Goal: Contribute content: Contribute content

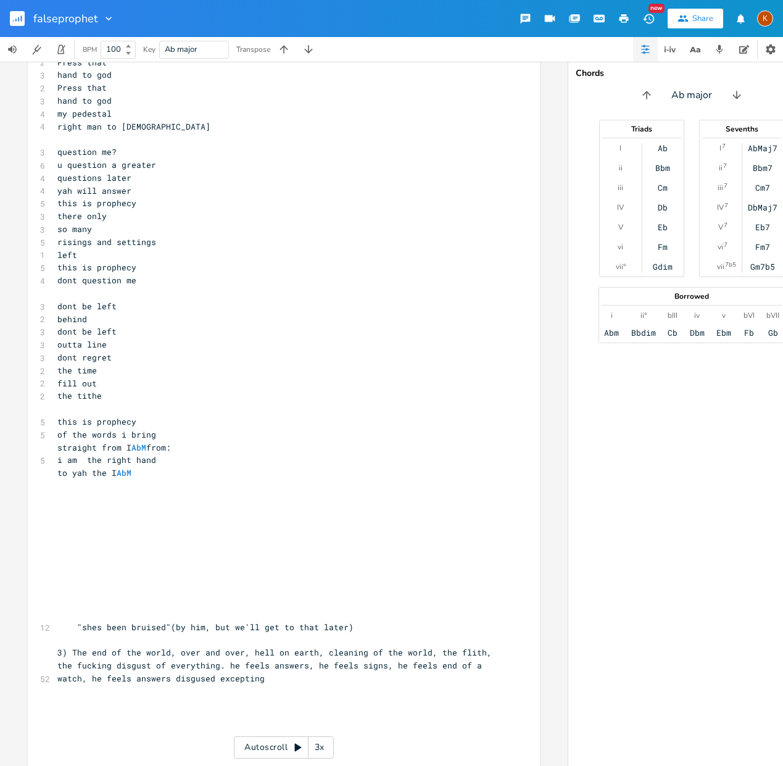
scroll to position [2194, 0]
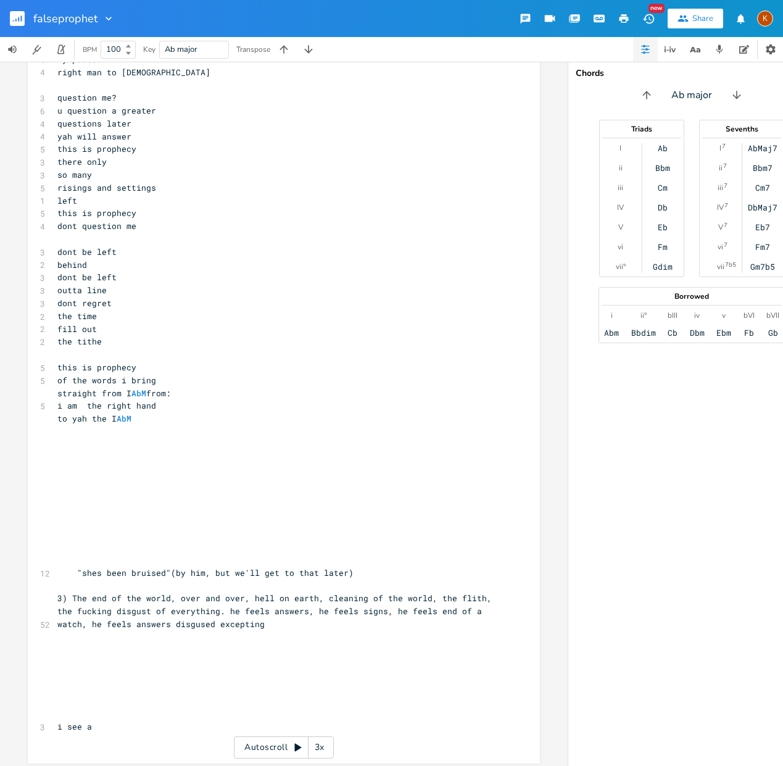
click at [131, 720] on pre "i see a" at bounding box center [278, 726] width 446 height 13
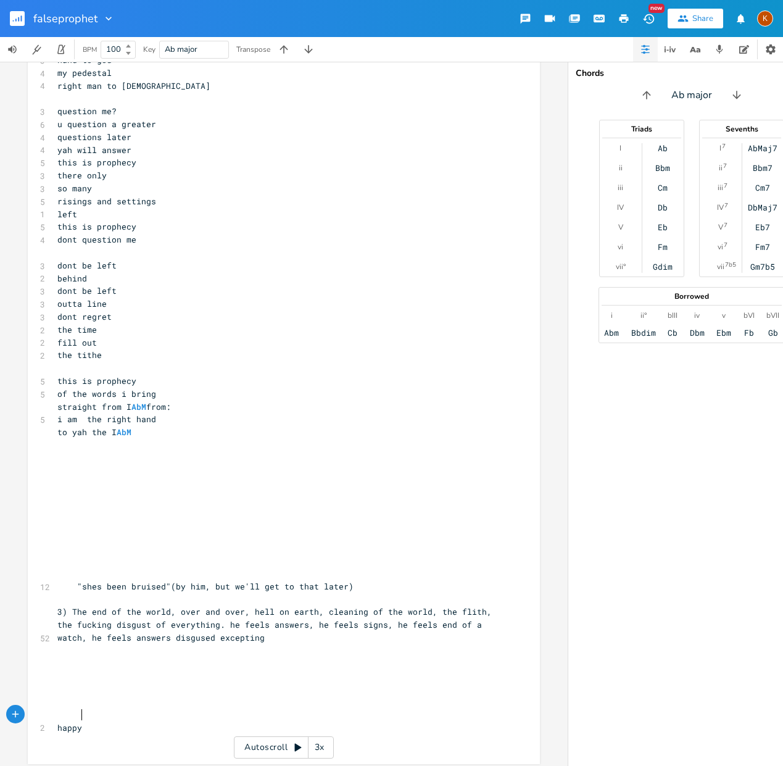
scroll to position [0, 24]
type textarea "happy 17th amaris!!!"
type textarea "Conr"
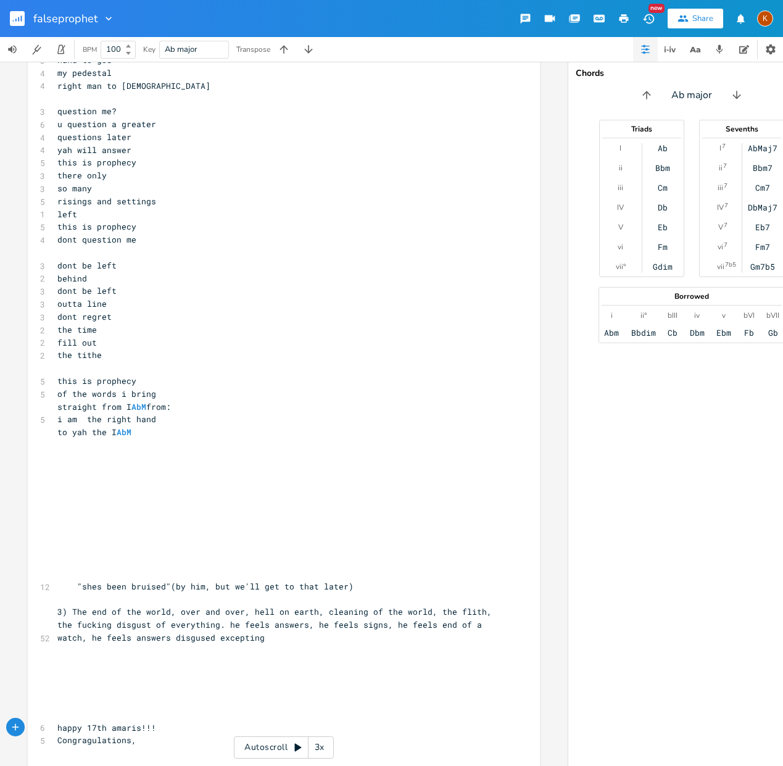
type textarea "gragulations,"
drag, startPoint x: 100, startPoint y: 713, endPoint x: 99, endPoint y: 703, distance: 9.9
click at [100, 722] on span "happy 17th amaris!!!" at bounding box center [106, 727] width 99 height 11
type textarea "brithday"
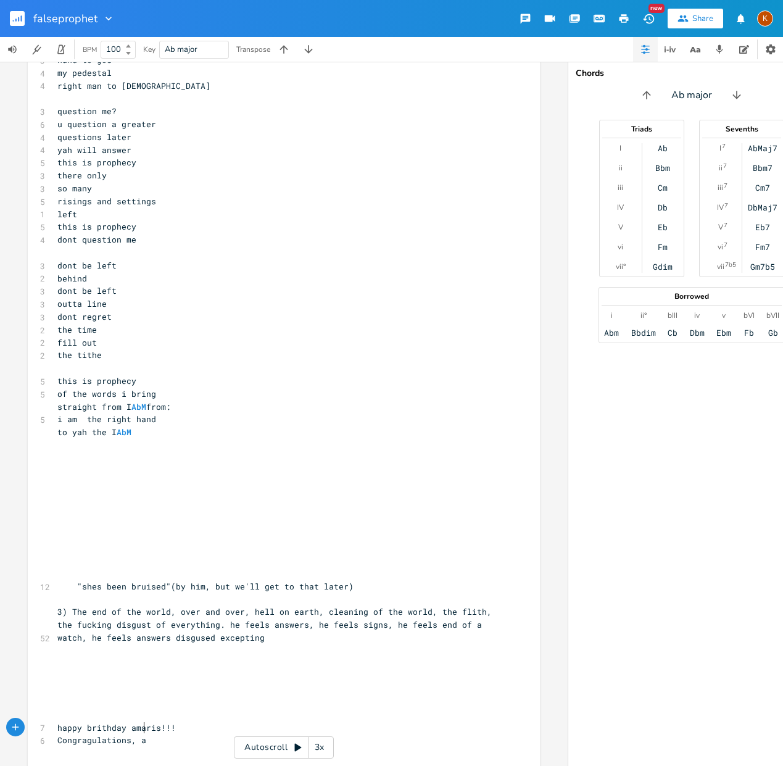
type textarea "and"
type textarea "! These years are so impotant"
type textarea "It's been incredible too"
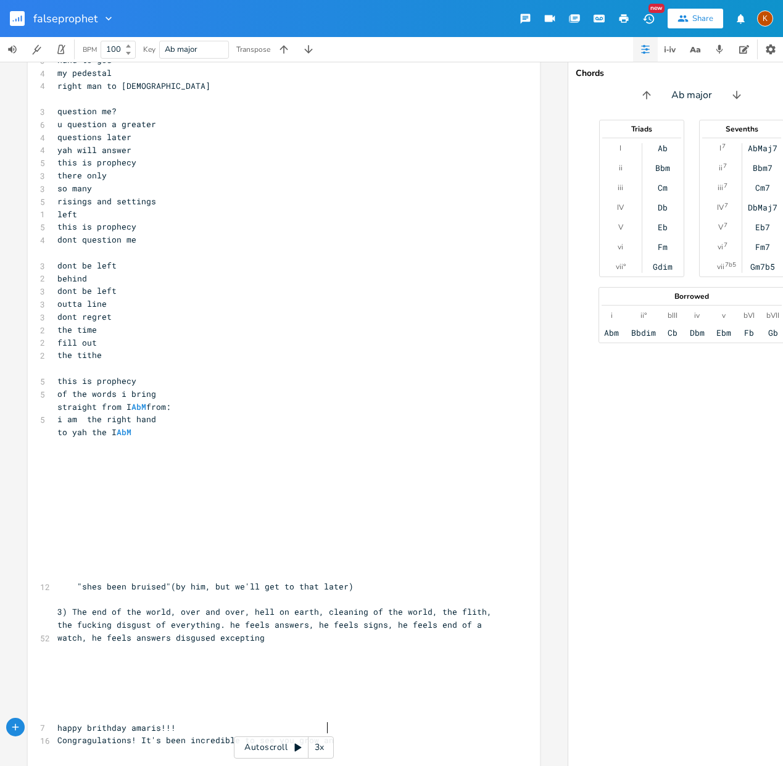
scroll to position [0, 67]
type textarea "see you grow and"
type textarea "as a young woman"
type textarea "into"
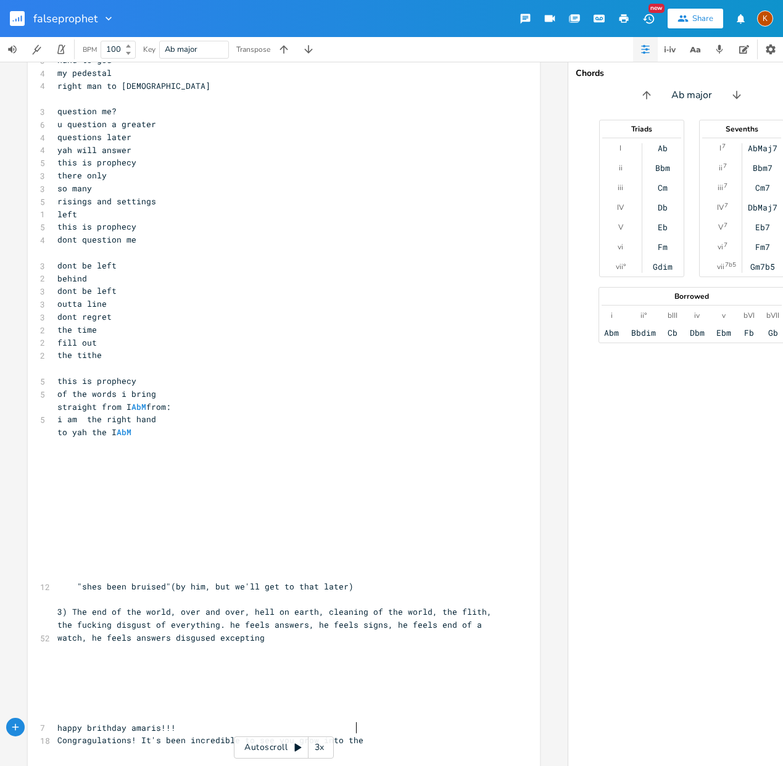
scroll to position [0, 91]
type textarea "to see you grow into the birhgt"
type textarea "right"
type textarea "and incrte"
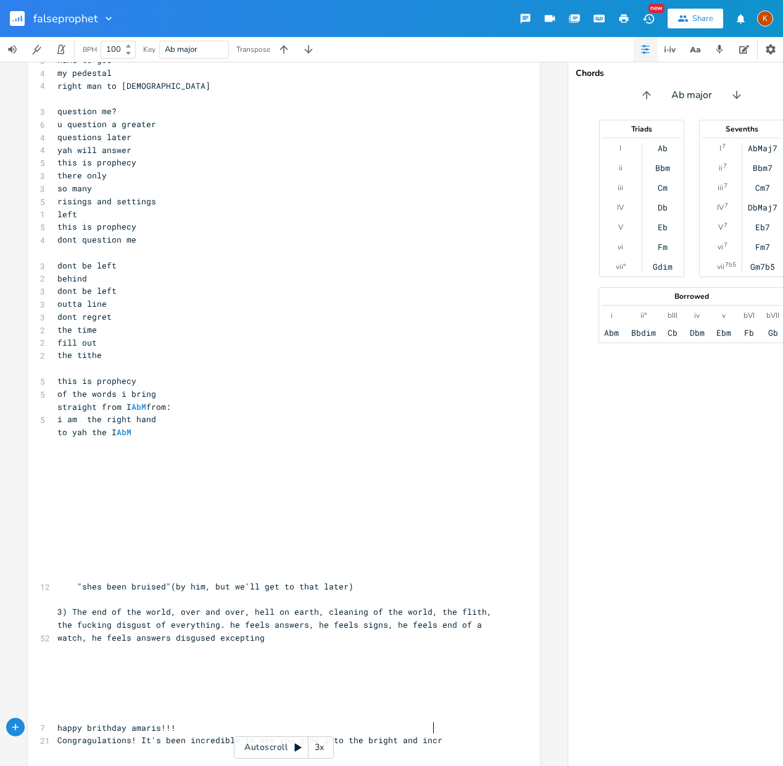
type textarea "d"
type textarea "edible young woman you have"
type textarea "aare"
type textarea "re!"
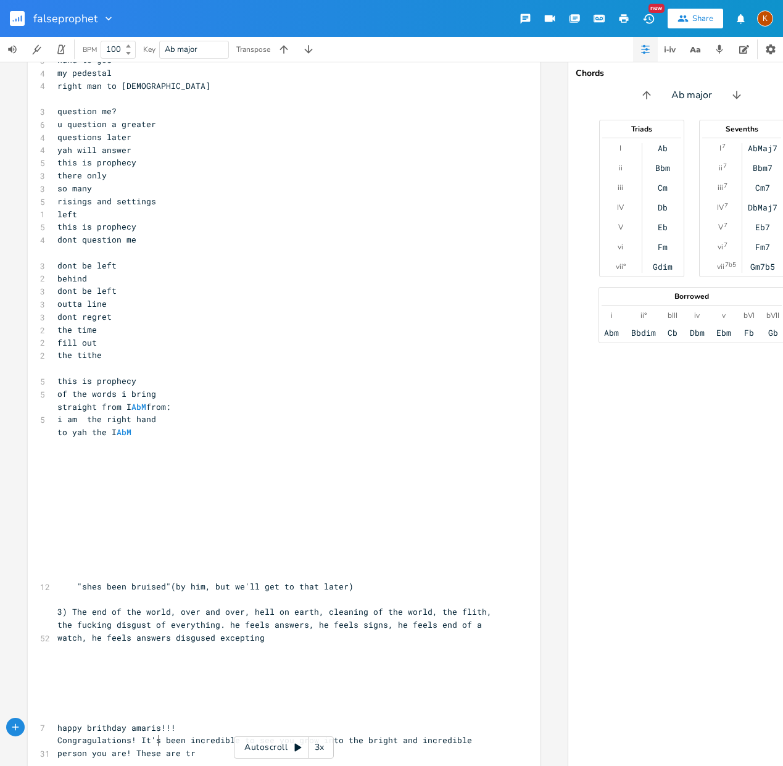
scroll to position [0, 104]
type textarea "person you are! These are tri"
type textarea "eens are tricy"
type textarea "ky years, between"
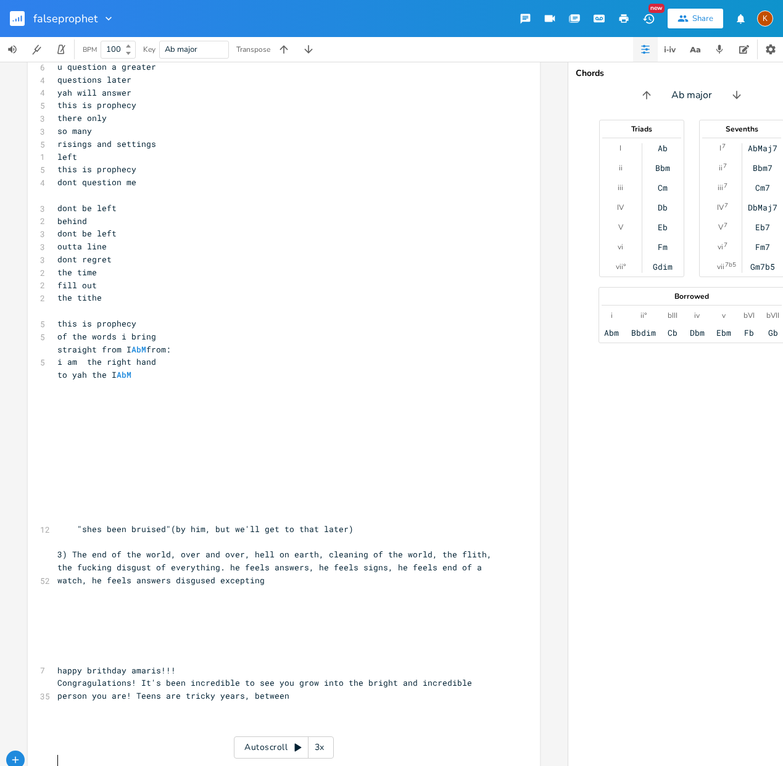
scroll to position [2276, 0]
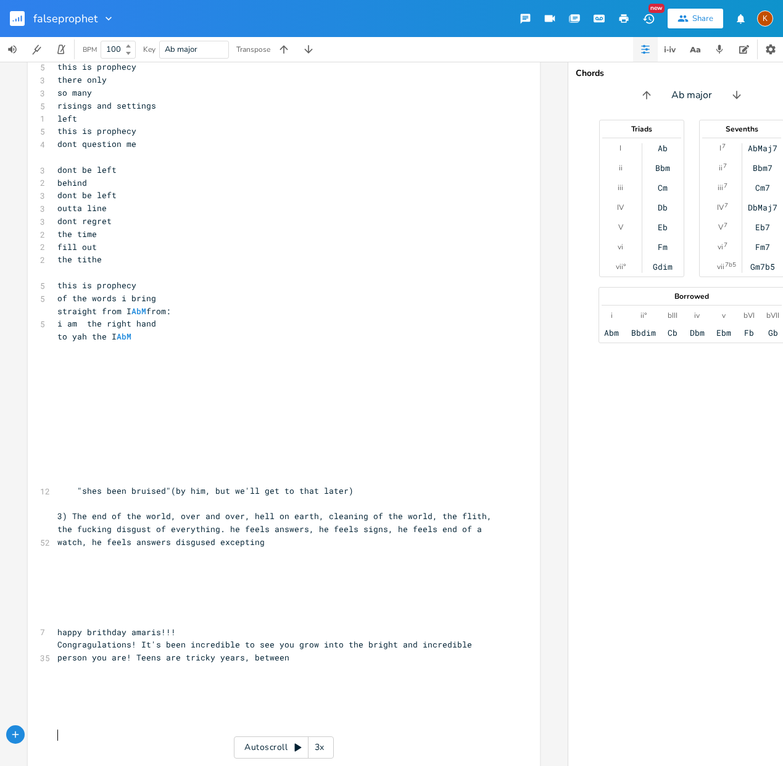
click at [256, 645] on pre "Congragulations! It's been incredible to see you grow into the bright and incre…" at bounding box center [278, 651] width 446 height 26
type textarea "thinking about th"
type textarea "e future as you near adulthood"
click at [409, 643] on span "Congragulations! It's been incredible to see you grow into the bright and incre…" at bounding box center [269, 657] width 425 height 37
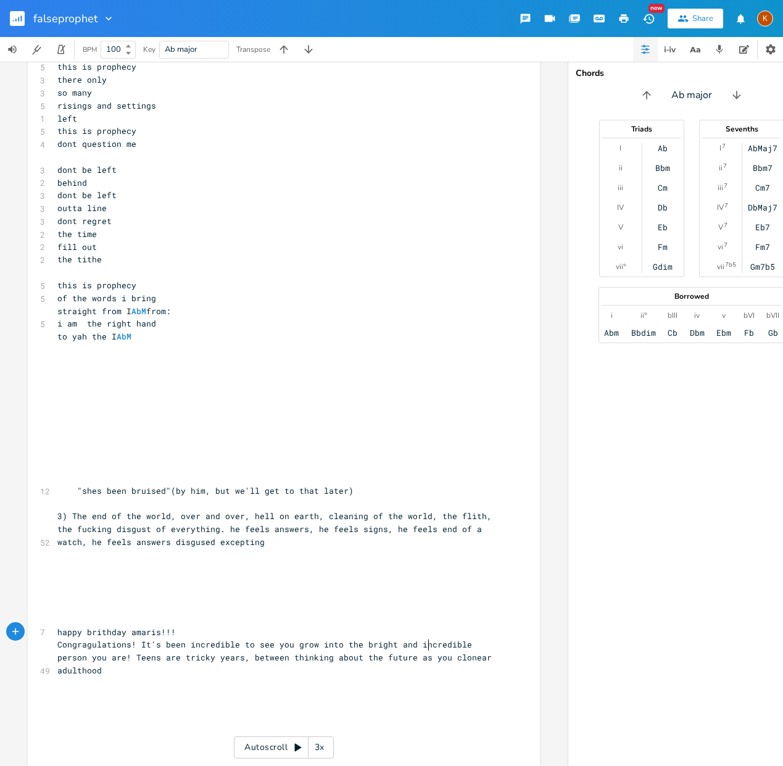
type textarea "clos"
type textarea "losely"
type textarea "and t4y"
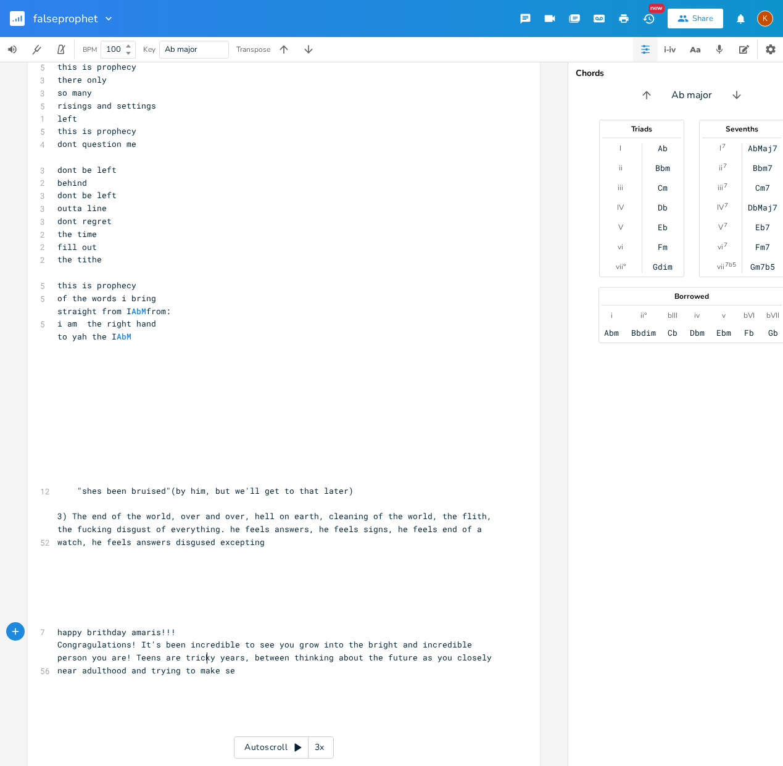
type textarea "rying to make sense"
click at [339, 649] on span "Congragulations! It's been incredible to see you grow into the bright and incre…" at bounding box center [276, 657] width 439 height 37
type textarea "while still holding and living in the present, it can be alo"
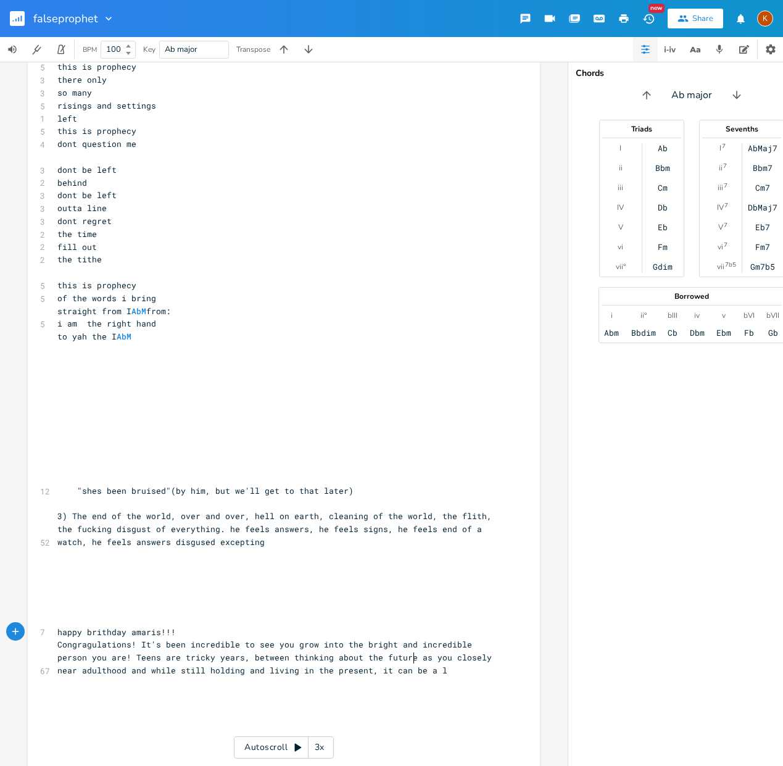
type textarea "lot"
type textarea "I remeber it can be alot"
type textarea "lot"
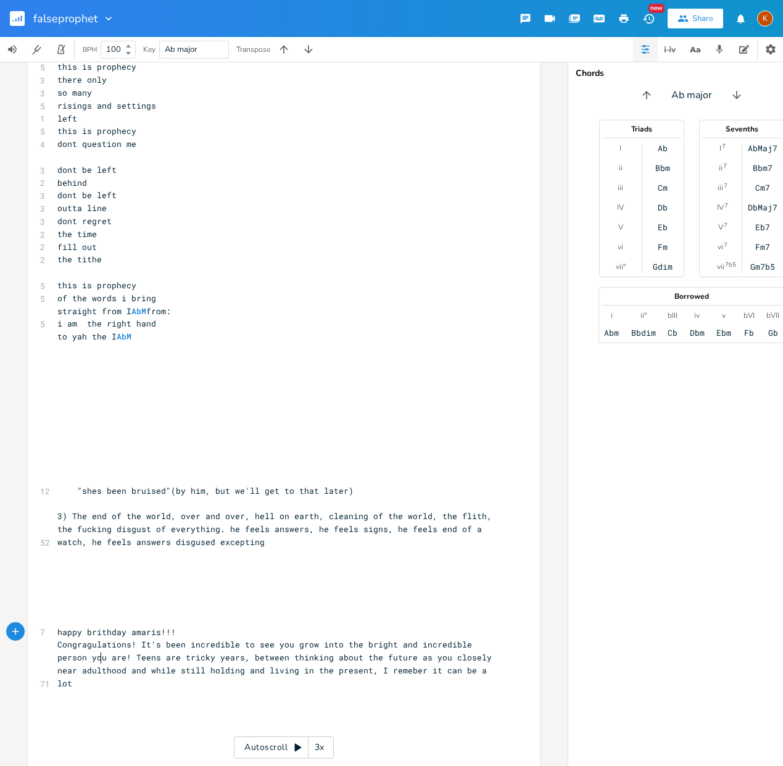
drag, startPoint x: 97, startPoint y: 658, endPoint x: 119, endPoint y: 655, distance: 22.4
click at [98, 658] on span "Congragulations! It's been incredible to see you grow into the bright and incre…" at bounding box center [276, 663] width 439 height 49
type textarea "decisions"
type textarea ", an"
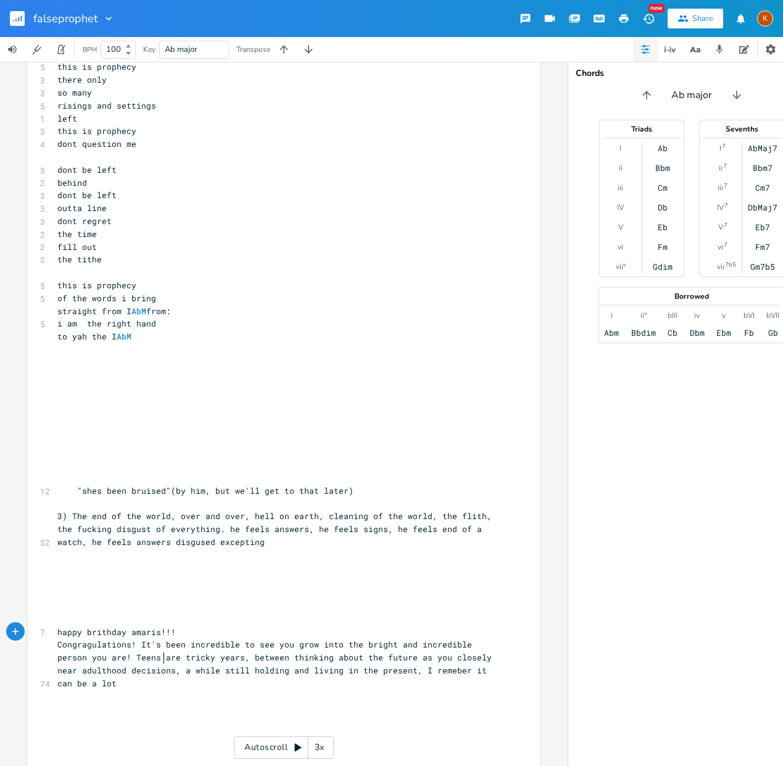
type textarea "nd"
type textarea ". But you are doing amazing, it's"
type textarea "!! It's been incredible to see you drive"
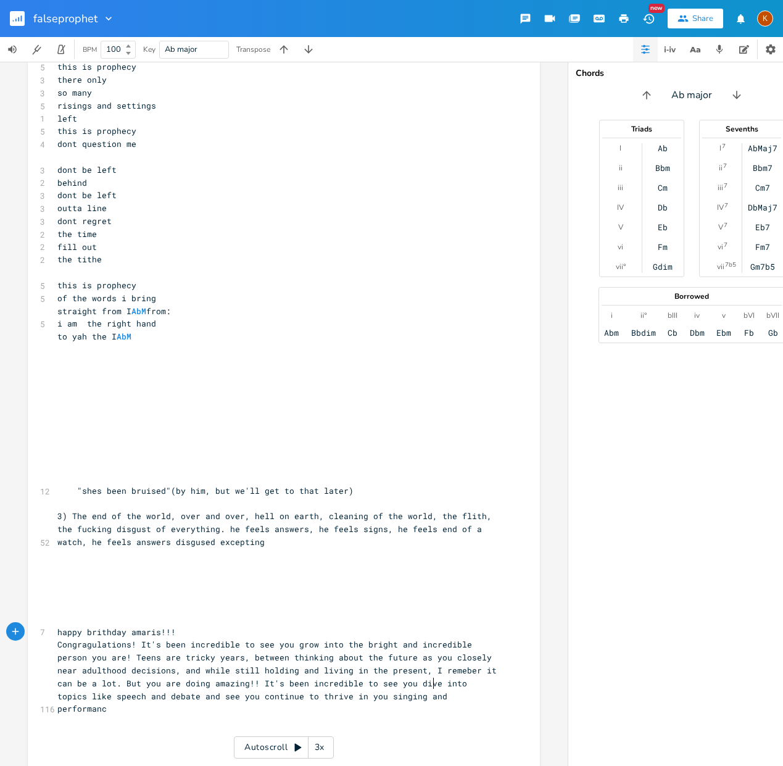
scroll to position [0, 367]
type textarea "ive into topics like speech and debate and see you continue to thrive in you si…"
type textarea "ing skills!"
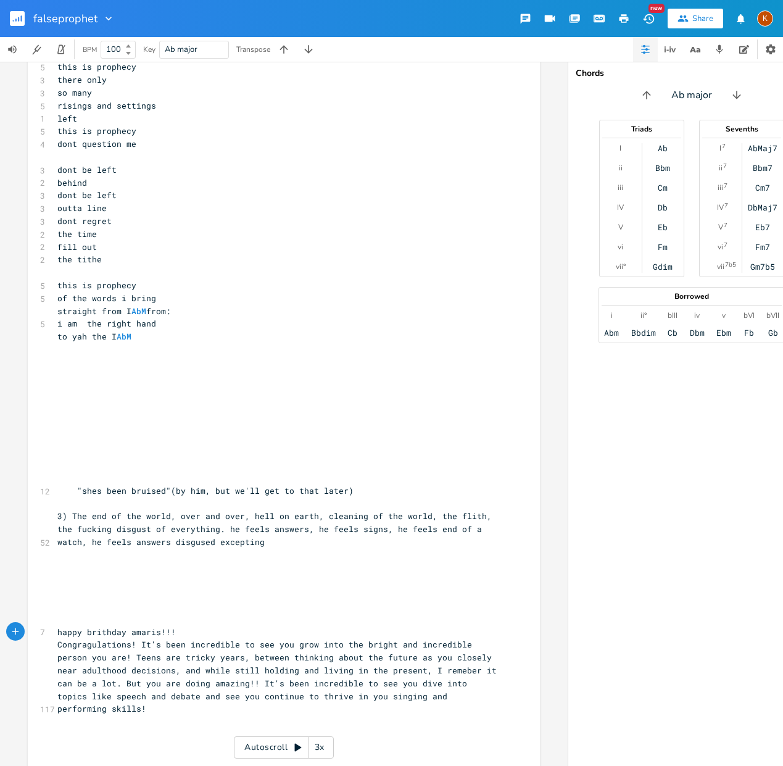
click at [321, 685] on span "Congragulations! It's been incredible to see you grow into the bright and incre…" at bounding box center [279, 676] width 444 height 75
type textarea "\"
type textarea "ski;l;s"
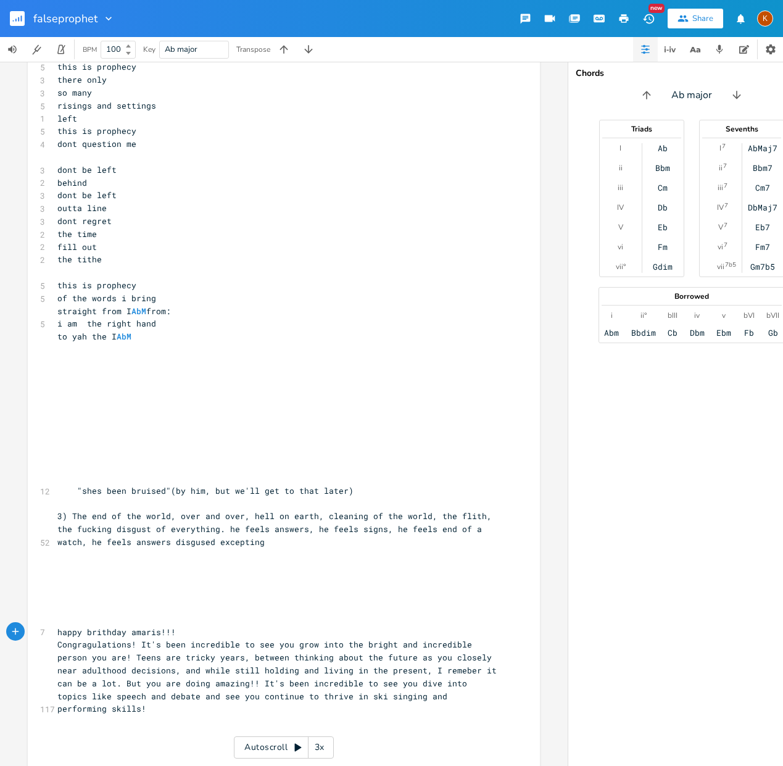
type textarea "ls"
type textarea "lls like"
type textarea "\"
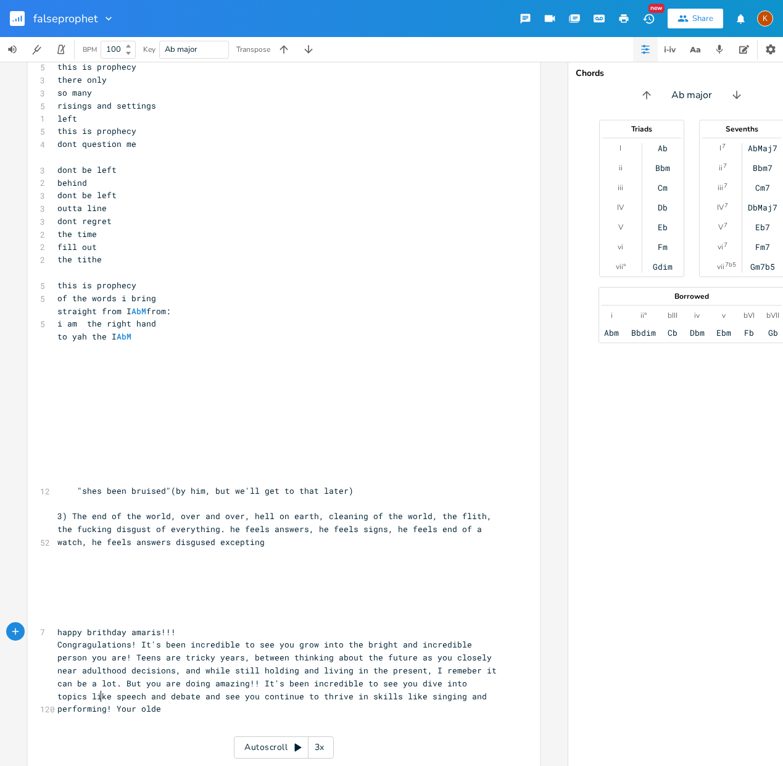
type textarea "g! Your older"
type textarea "From games like jet blue and peanut butte"
type textarea "r and [PERSON_NAME]"
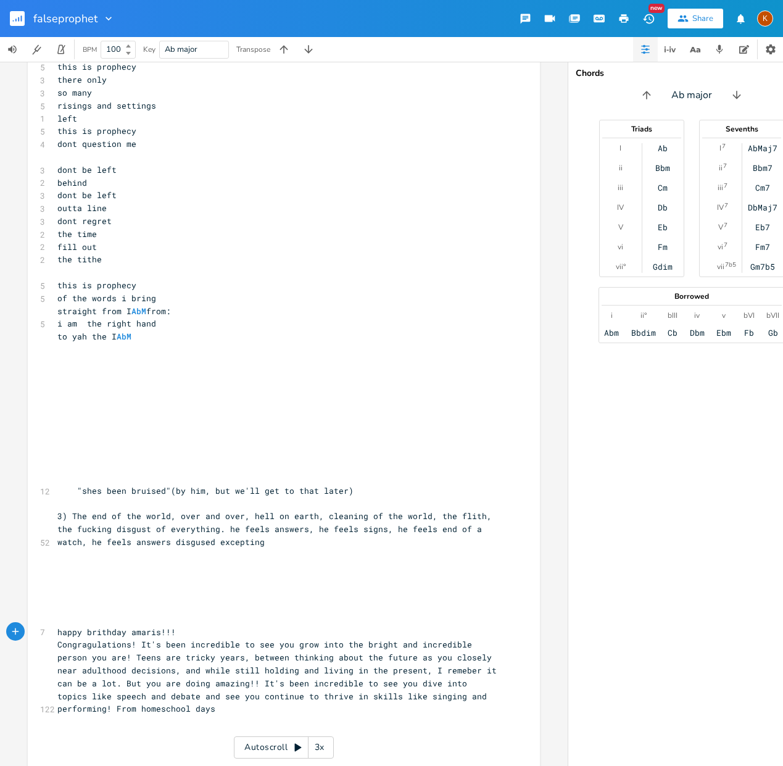
type textarea "homeschool days"
type textarea "f"
type textarea "sun chip and peanut butt"
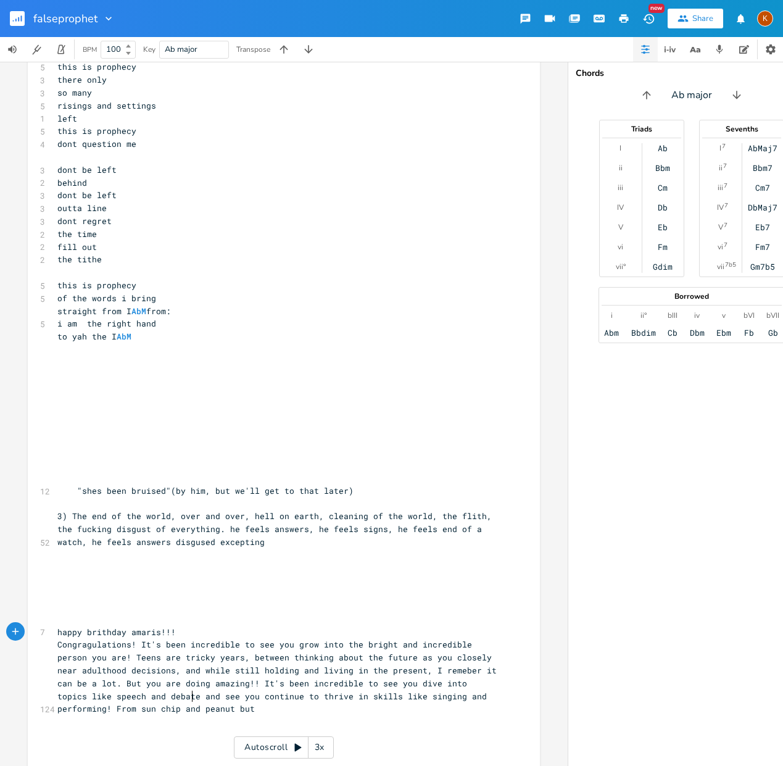
scroll to position [0, 91]
type textarea "jelly sandwich homeschool days"
drag, startPoint x: 99, startPoint y: 700, endPoint x: 109, endPoint y: 705, distance: 10.2
click at [100, 700] on span "Congragulations! It's been incredible to see you grow into the bright and incre…" at bounding box center [279, 676] width 444 height 75
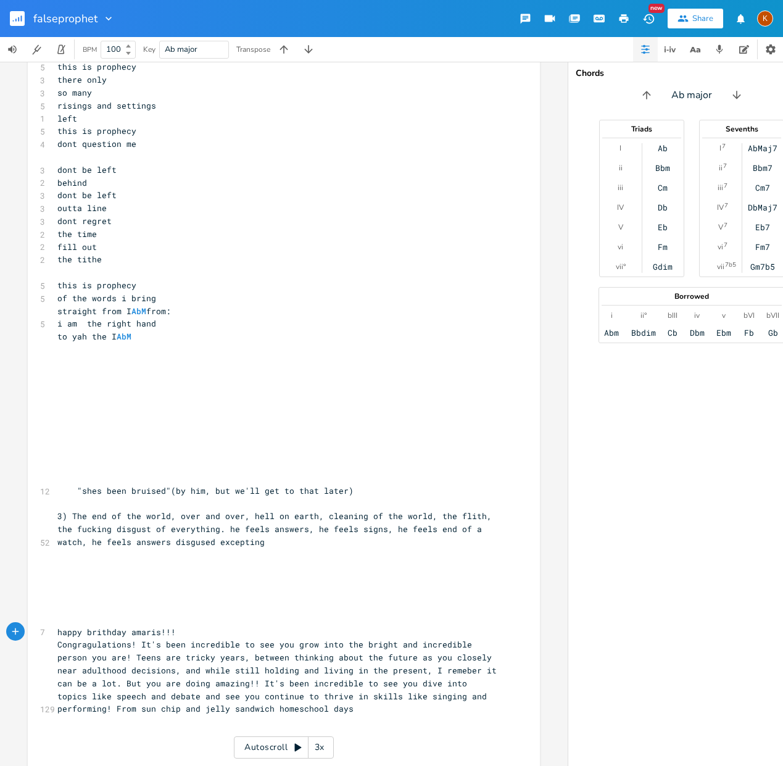
type textarea "c"
type textarea "-"
type textarea "-c"
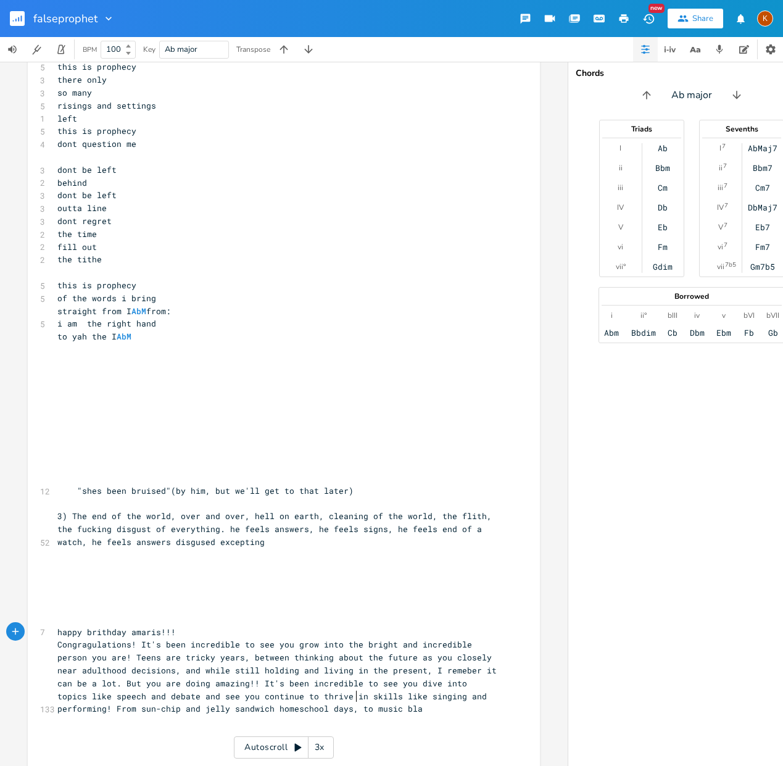
type textarea ", to music blast"
type textarea "school and ba"
type textarea "home"
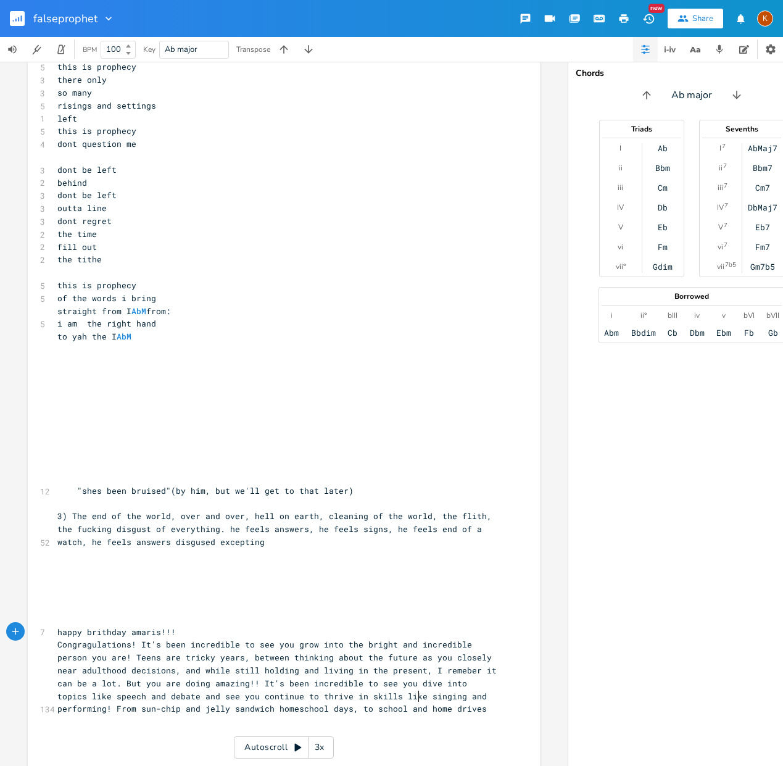
type textarea "school and home drives,"
type textarea ", to school an"
type textarea "d home drives, to now"
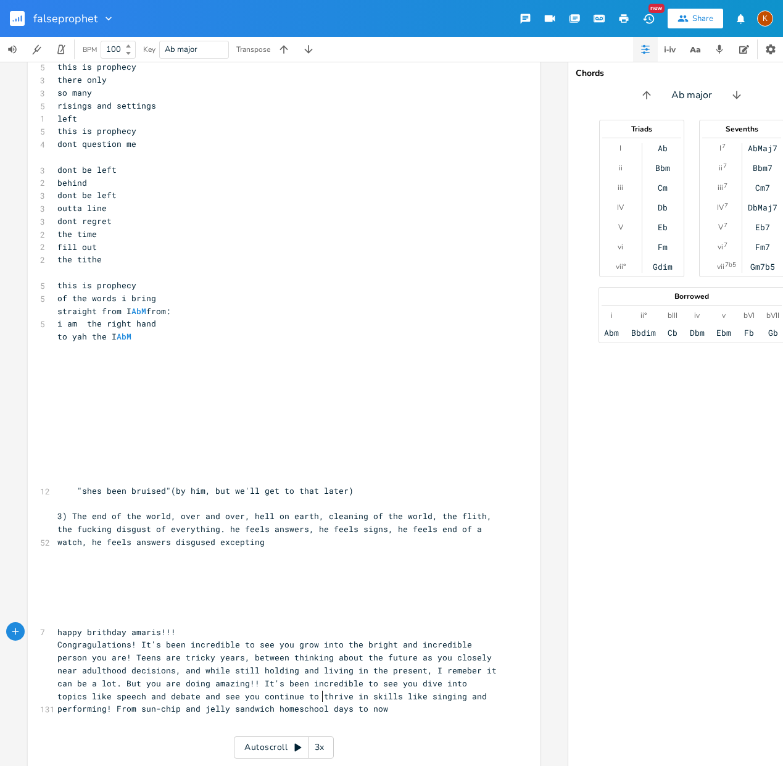
scroll to position [0, 27]
type textarea "to now, it's been"
type textarea "I am so lucky to have"
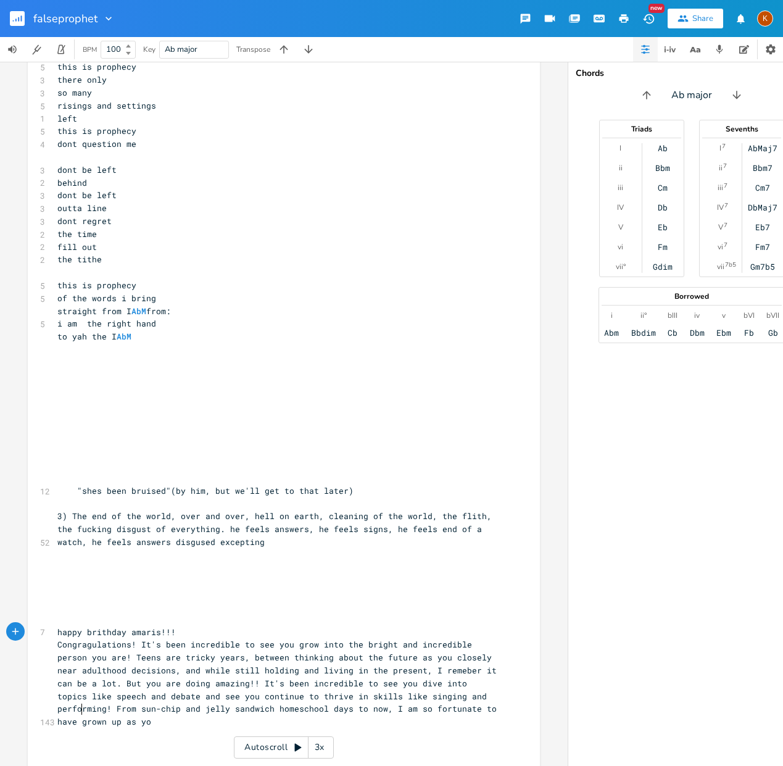
type textarea "so fortunate to have grown up as yor"
type textarea "ur older brother."
type textarea "with you and I am so excited for what the next yeaer ha"
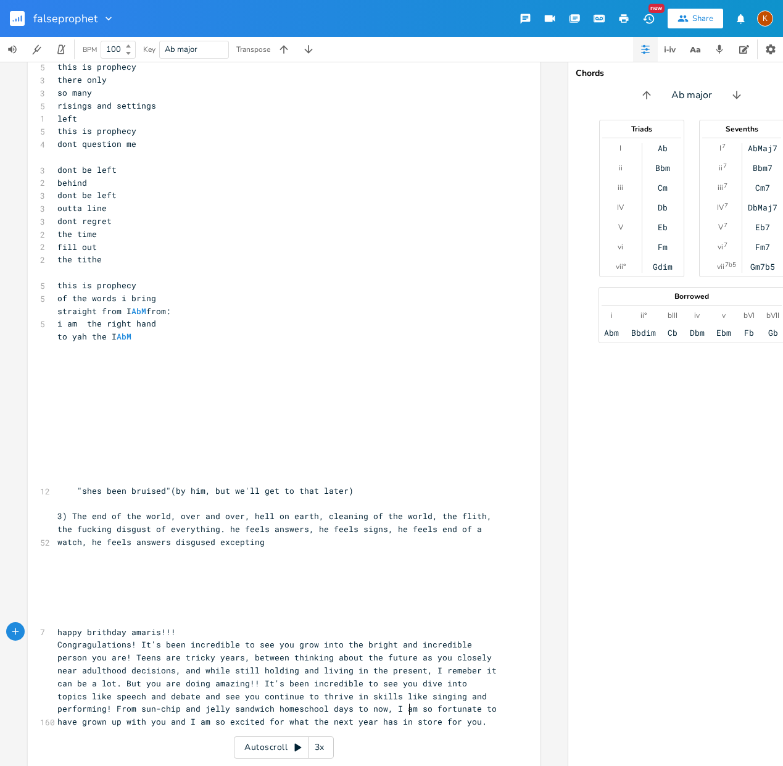
scroll to position [0, 83]
type textarea "ar has in store for you. From you o"
type textarea "r older brother, scincerely"
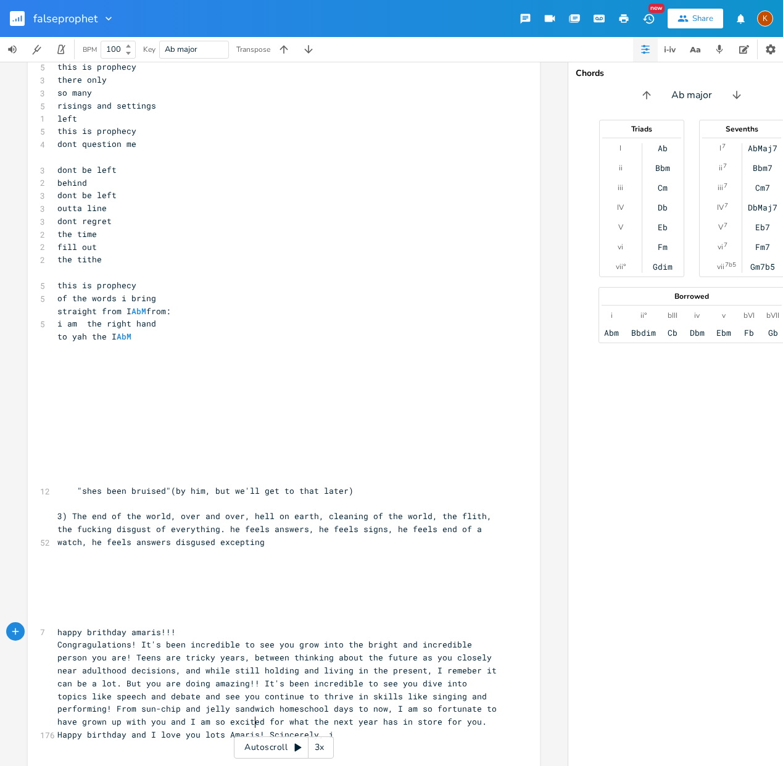
type textarea "Happy birthday and I love you lots Amaris! Scincerely, is"
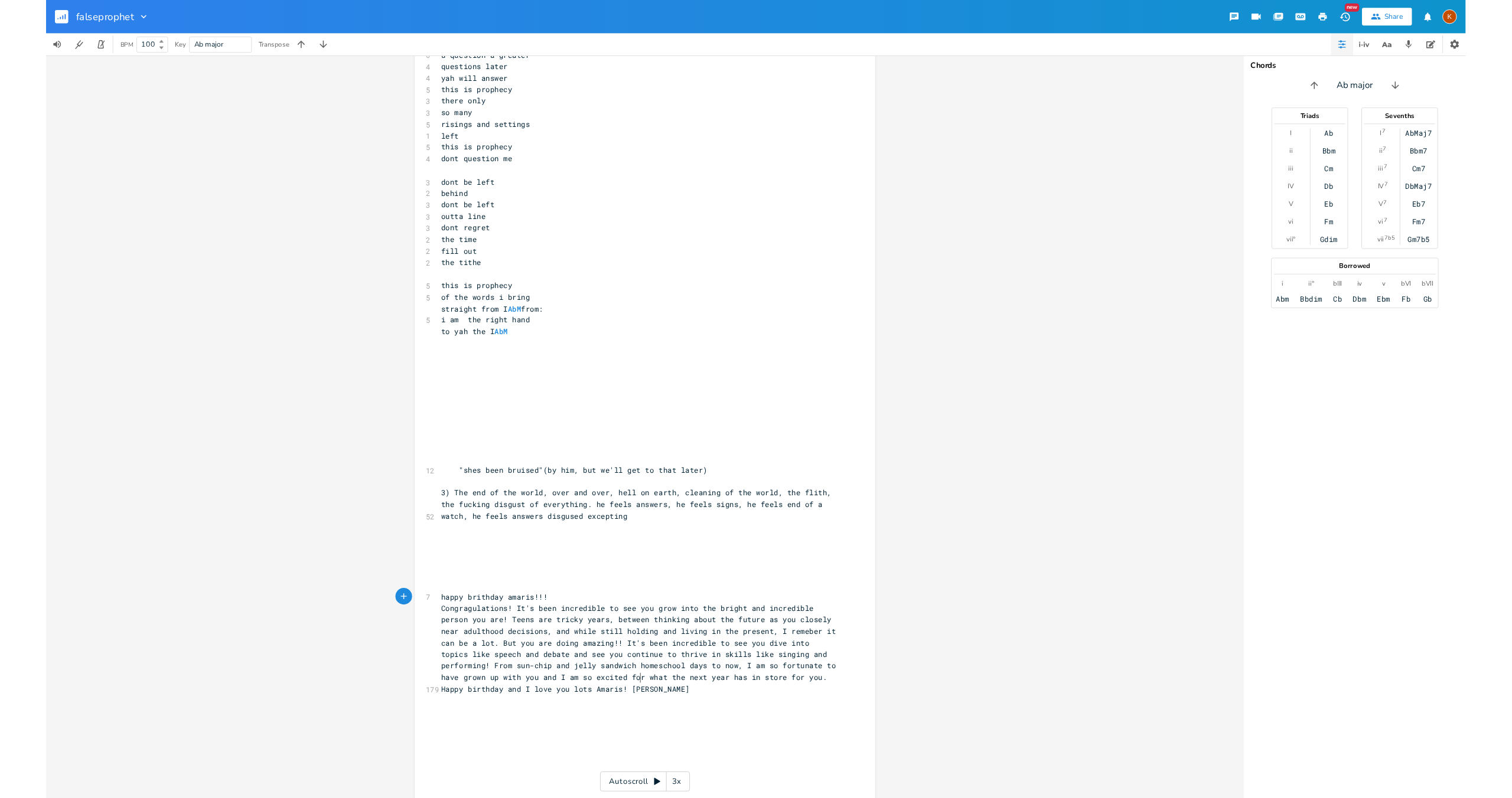
scroll to position [2146, 0]
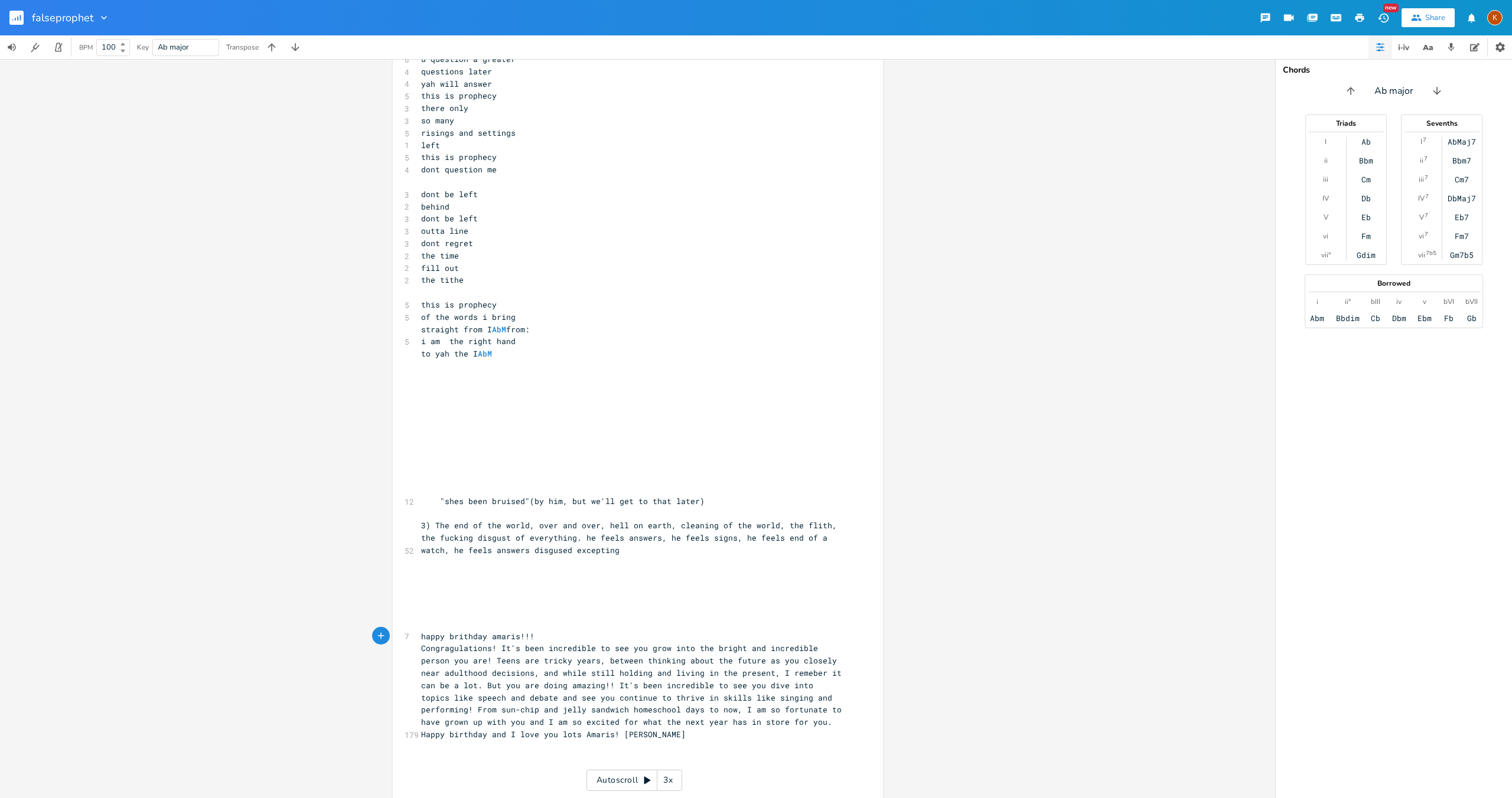
type textarea "[DEMOGRAPHIC_DATA]"
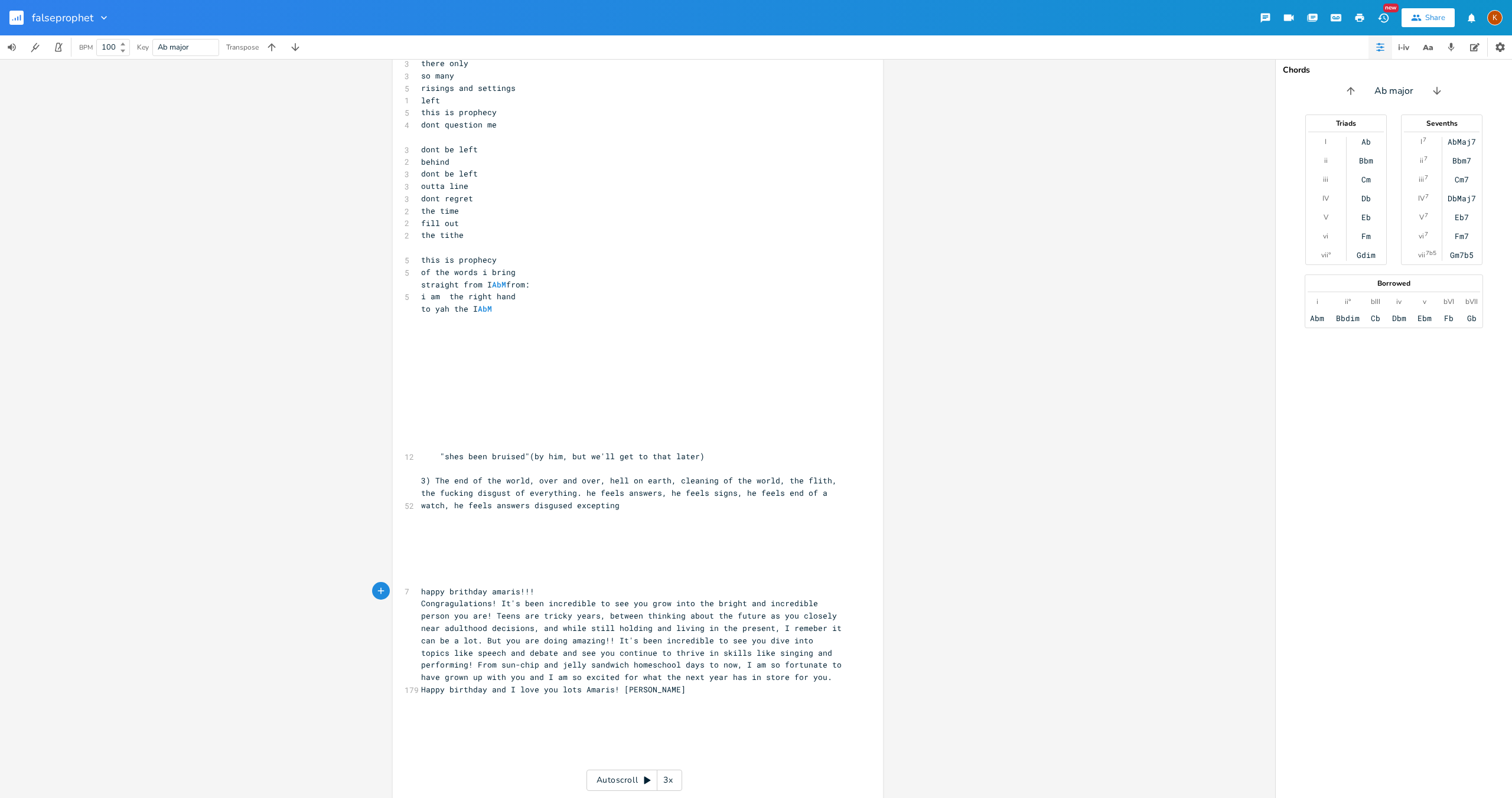
scroll to position [2199, 0]
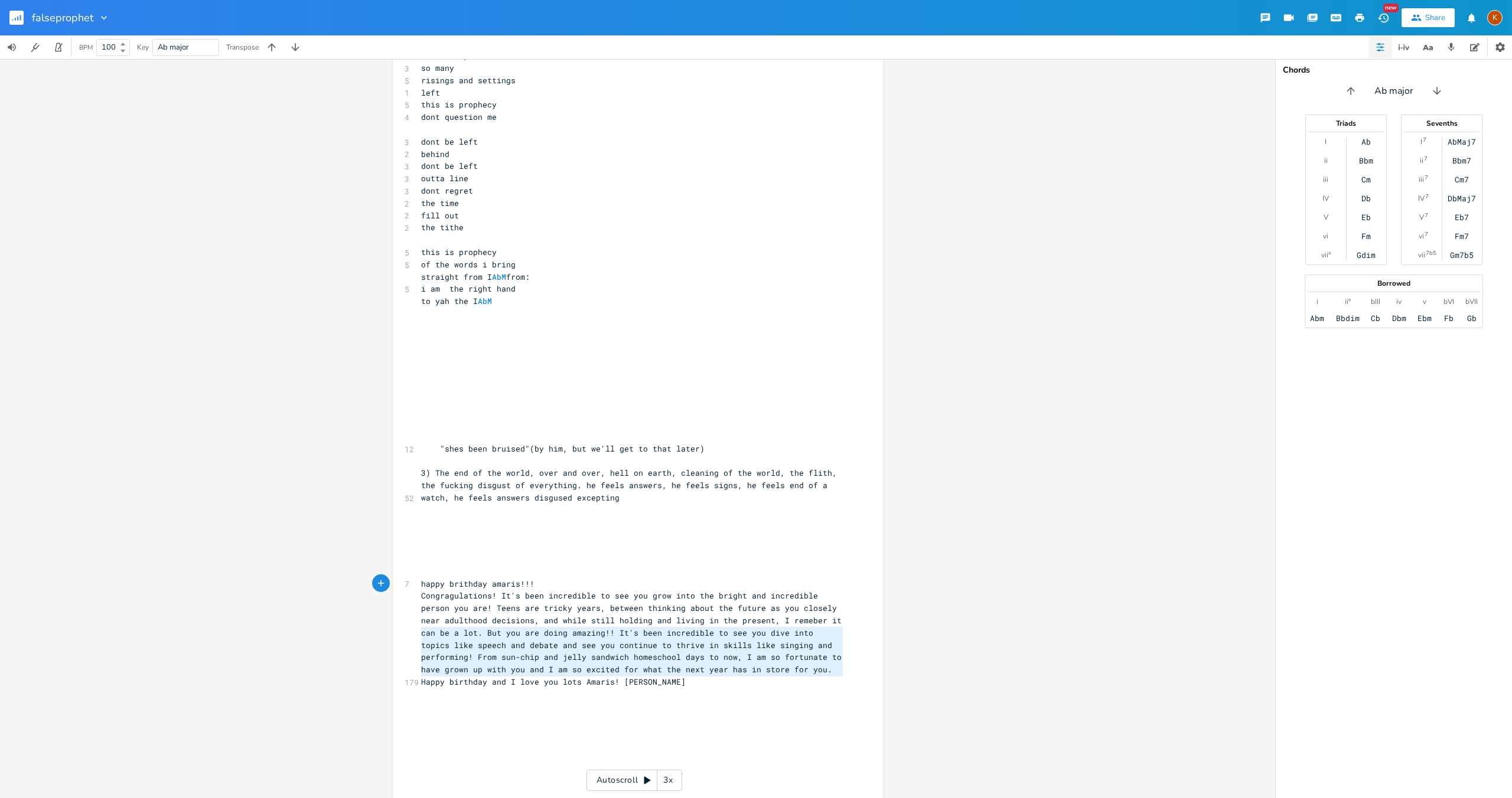
type textarea "happy brithday amaris!!! Congragulations! It's been incredible to see you grow …"
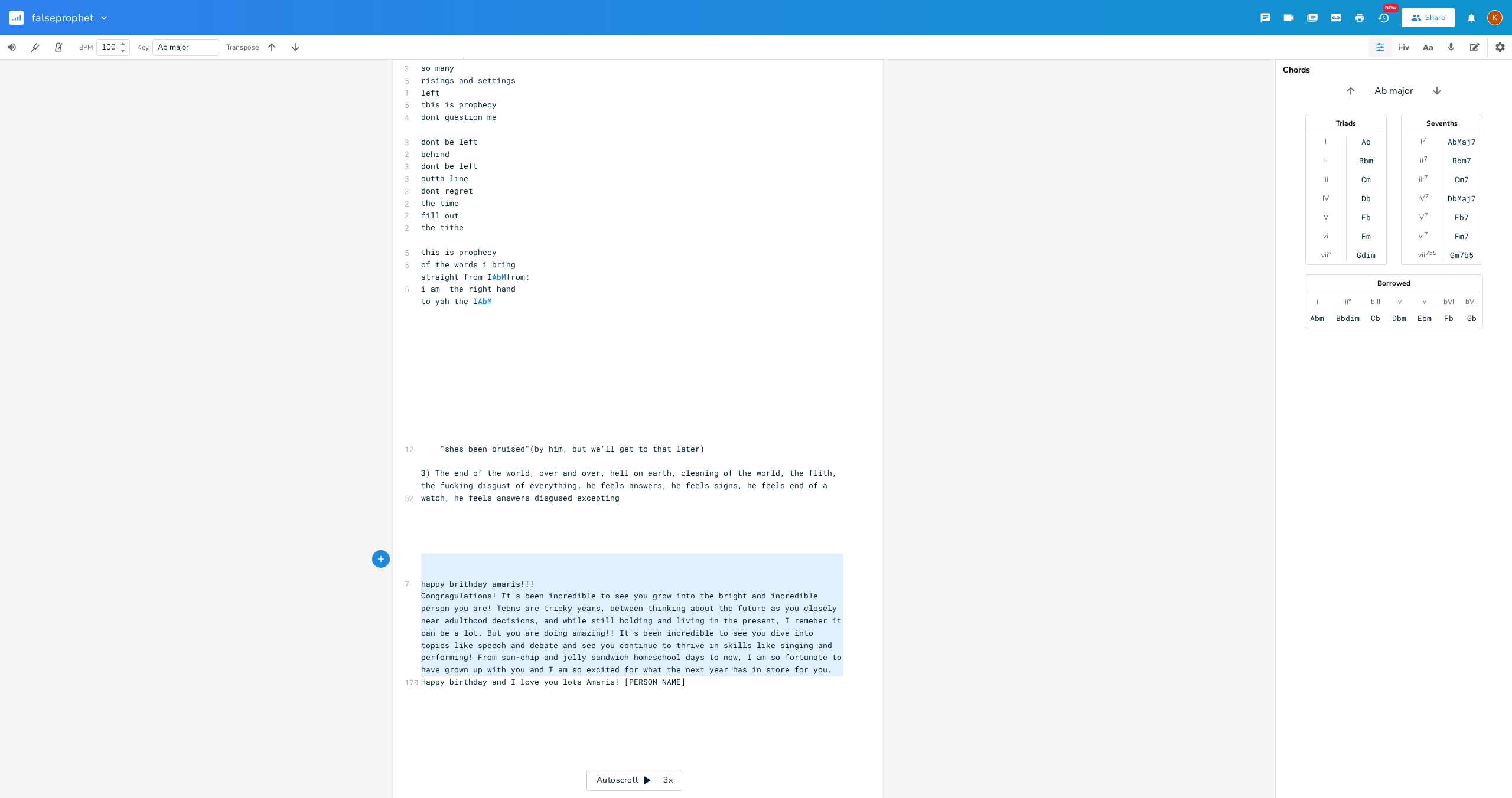
drag, startPoint x: 598, startPoint y: 672, endPoint x: 328, endPoint y: 562, distance: 291.5
click at [328, 562] on div "happy brithday amaris!!! Congragulations! It's been incredible to see you grow …" at bounding box center [637, 429] width 1275 height 740
